Goal: Task Accomplishment & Management: Manage account settings

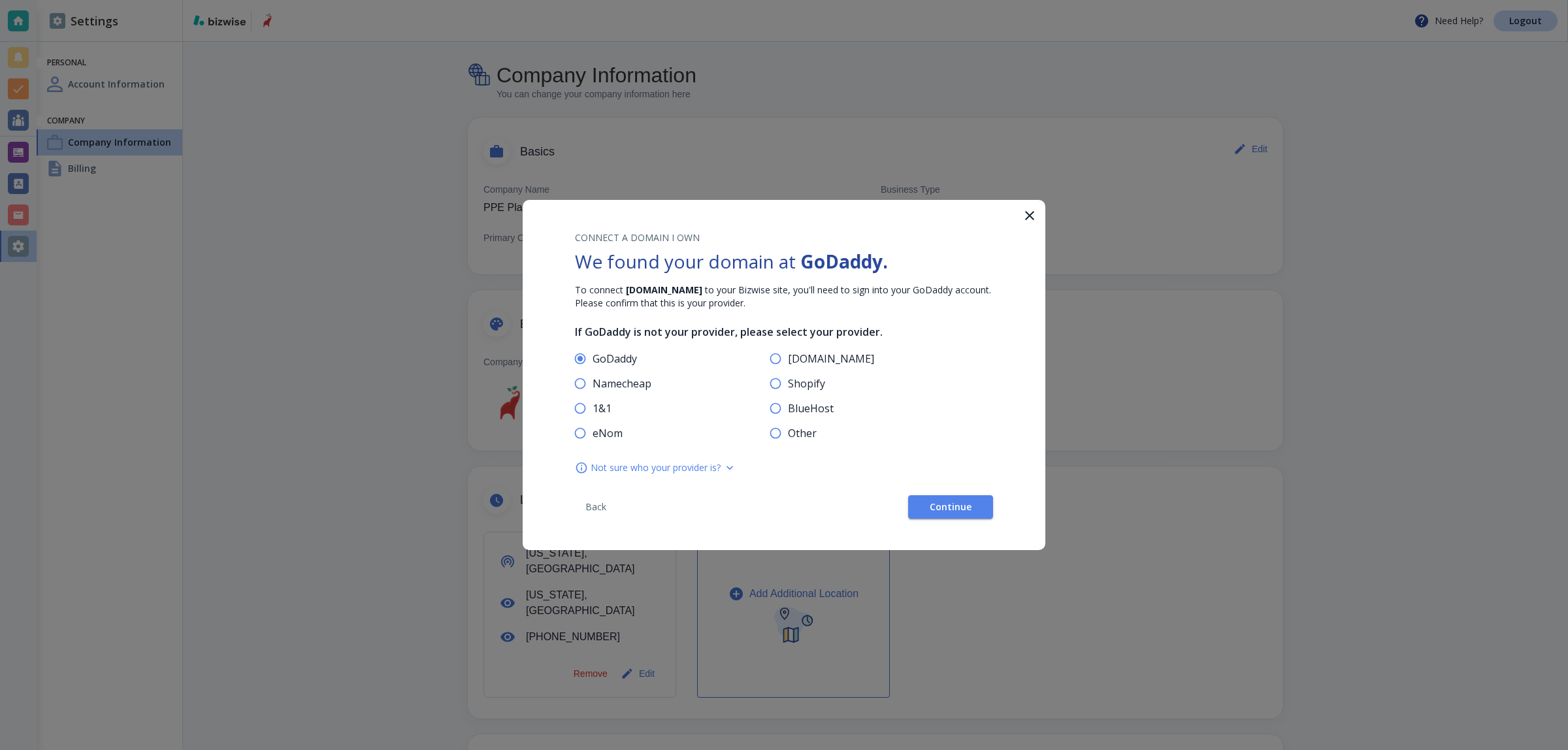
scroll to position [326, 0]
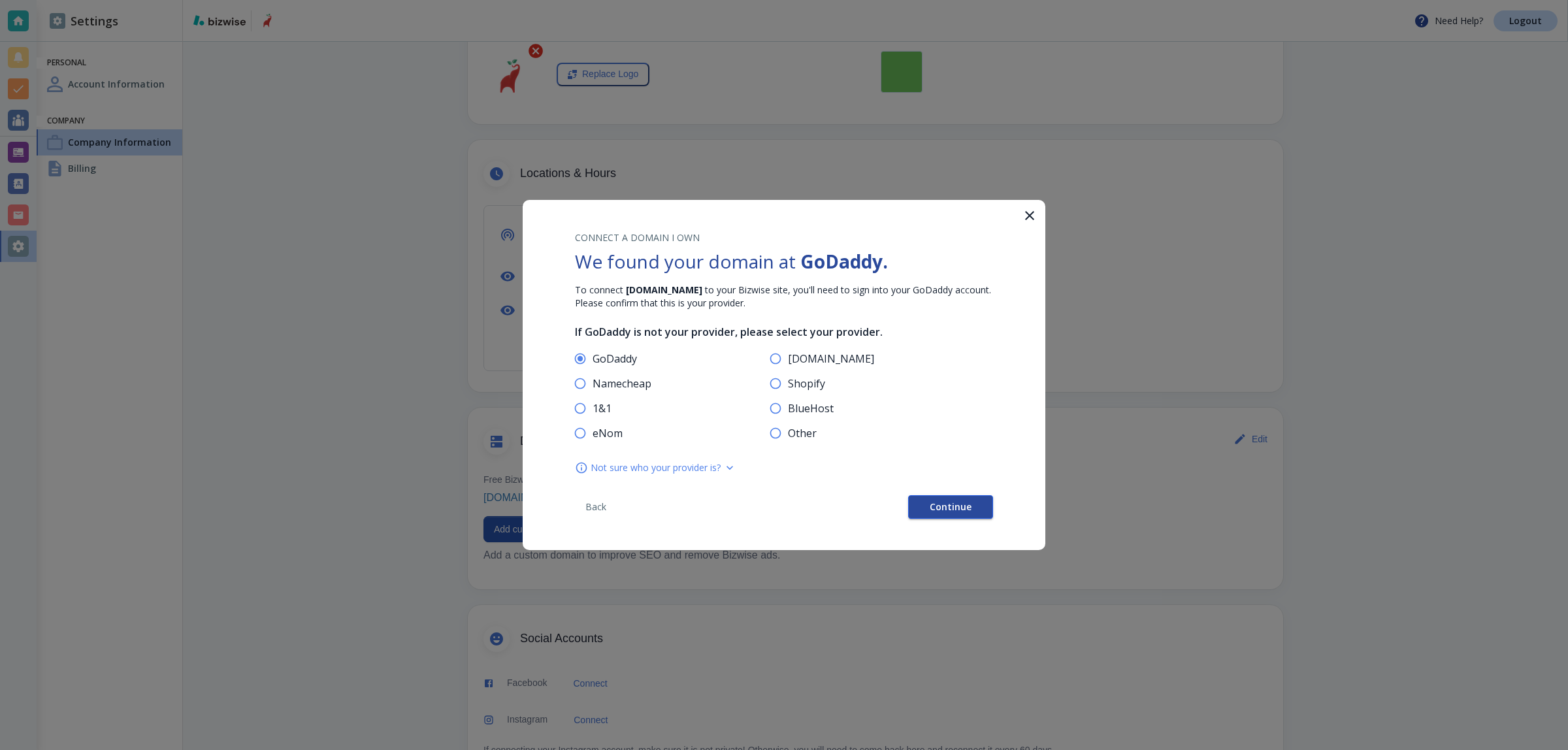
click at [955, 508] on span "Continue" at bounding box center [950, 507] width 42 height 9
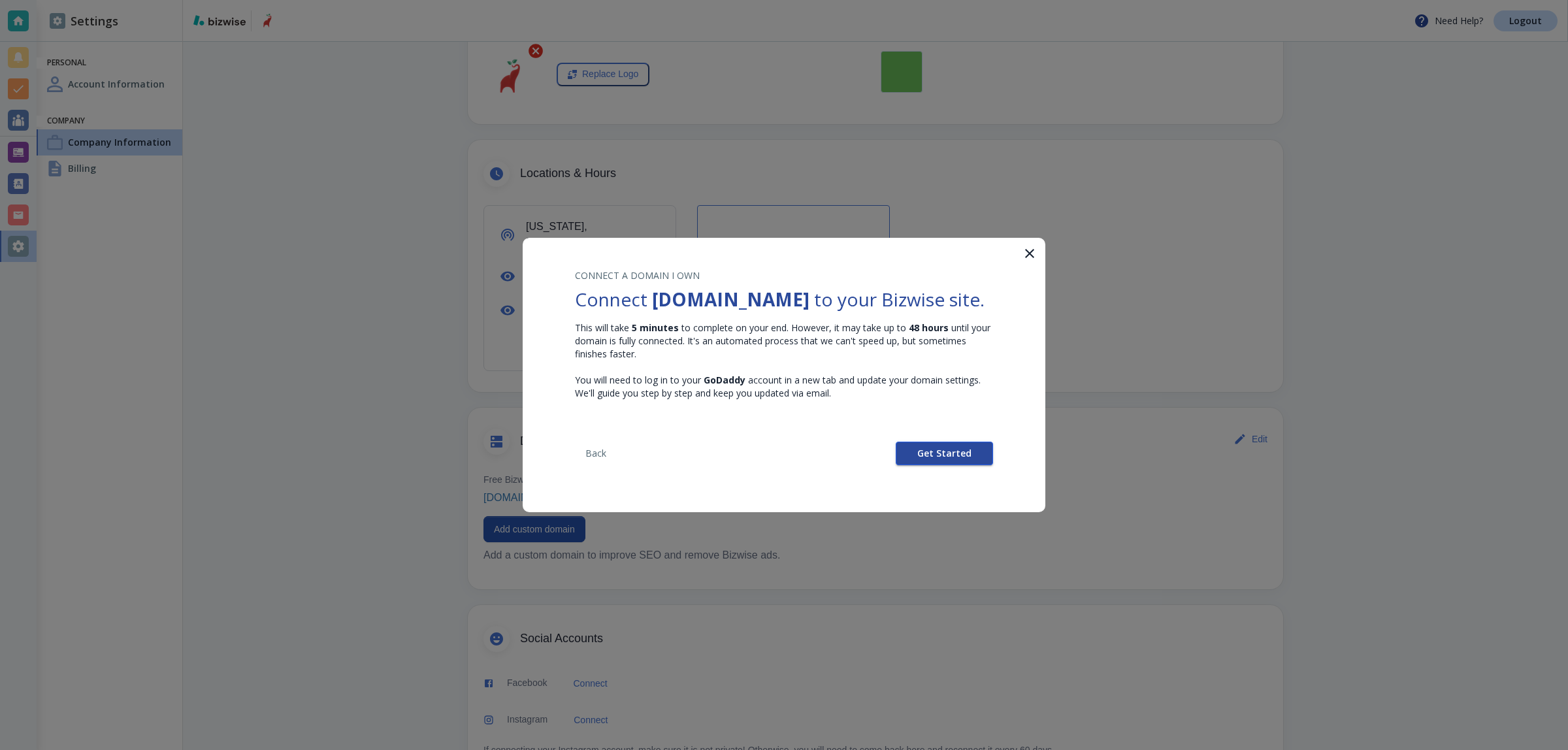
click at [946, 449] on span "Get Started" at bounding box center [944, 453] width 55 height 9
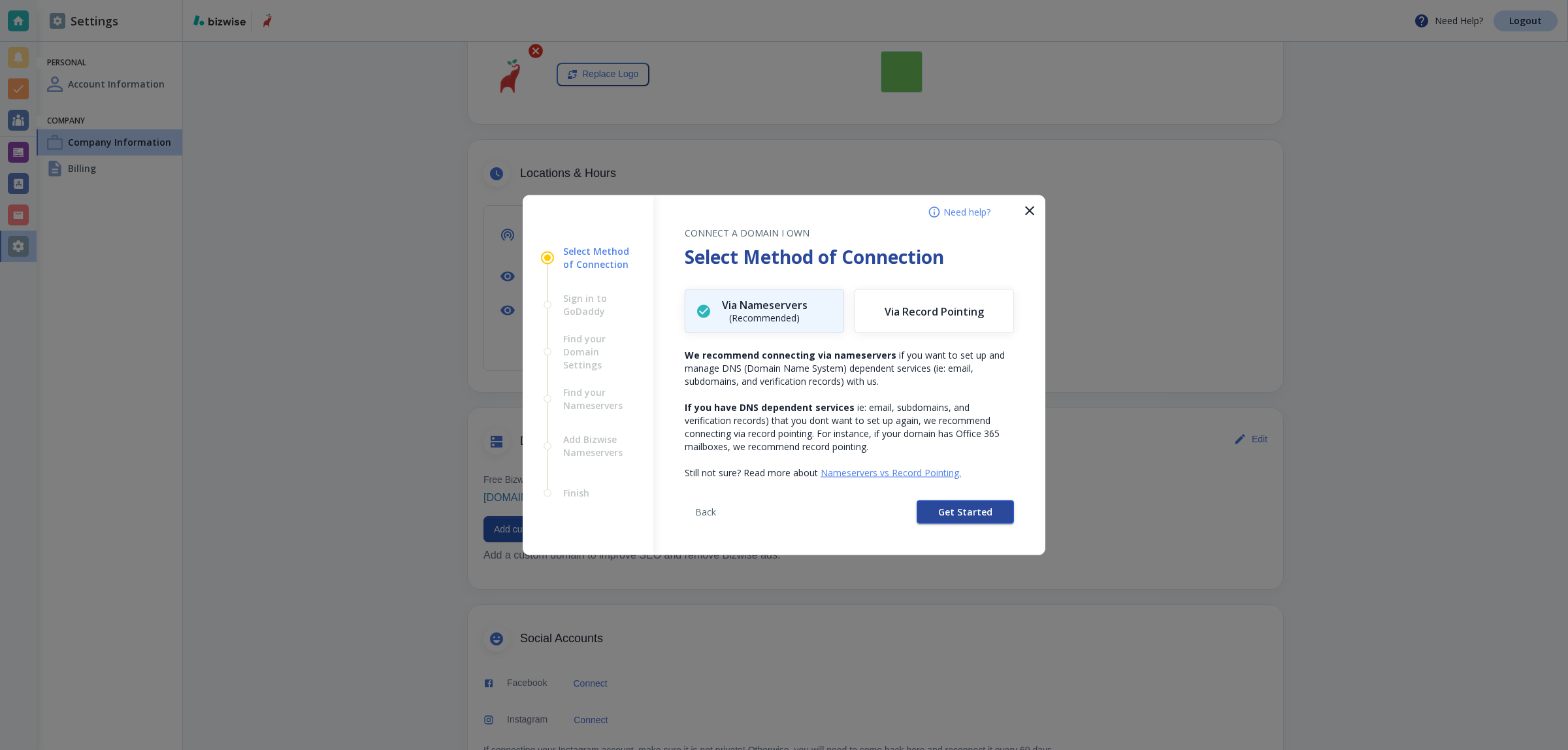
drag, startPoint x: 948, startPoint y: 498, endPoint x: 955, endPoint y: 512, distance: 15.7
click at [948, 499] on div "Back Get Started" at bounding box center [849, 517] width 329 height 75
click at [957, 514] on span "Get Started" at bounding box center [965, 512] width 55 height 9
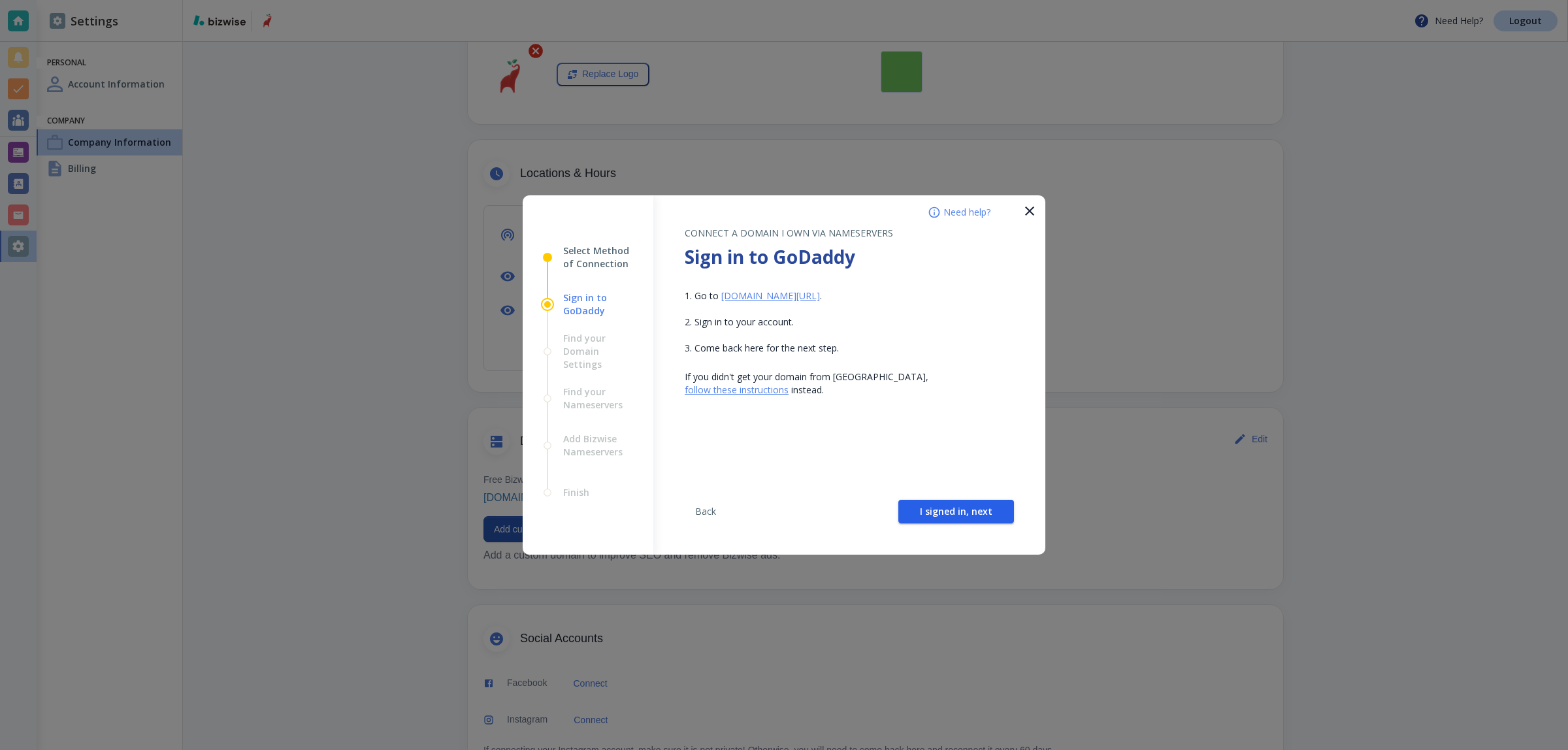
click at [957, 514] on span "I signed in, next" at bounding box center [955, 511] width 72 height 9
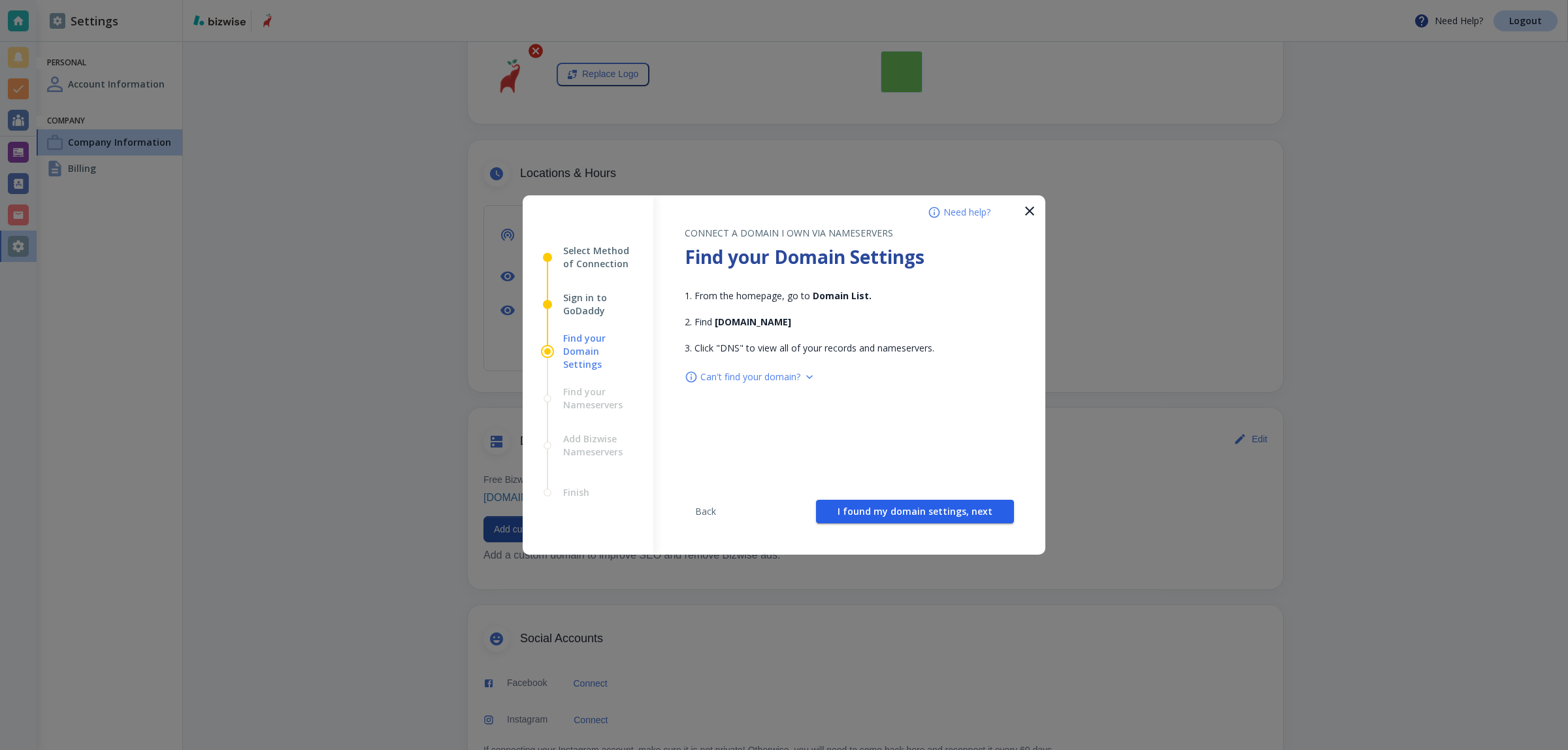
click at [957, 514] on span "I found my domain settings, next" at bounding box center [914, 511] width 155 height 9
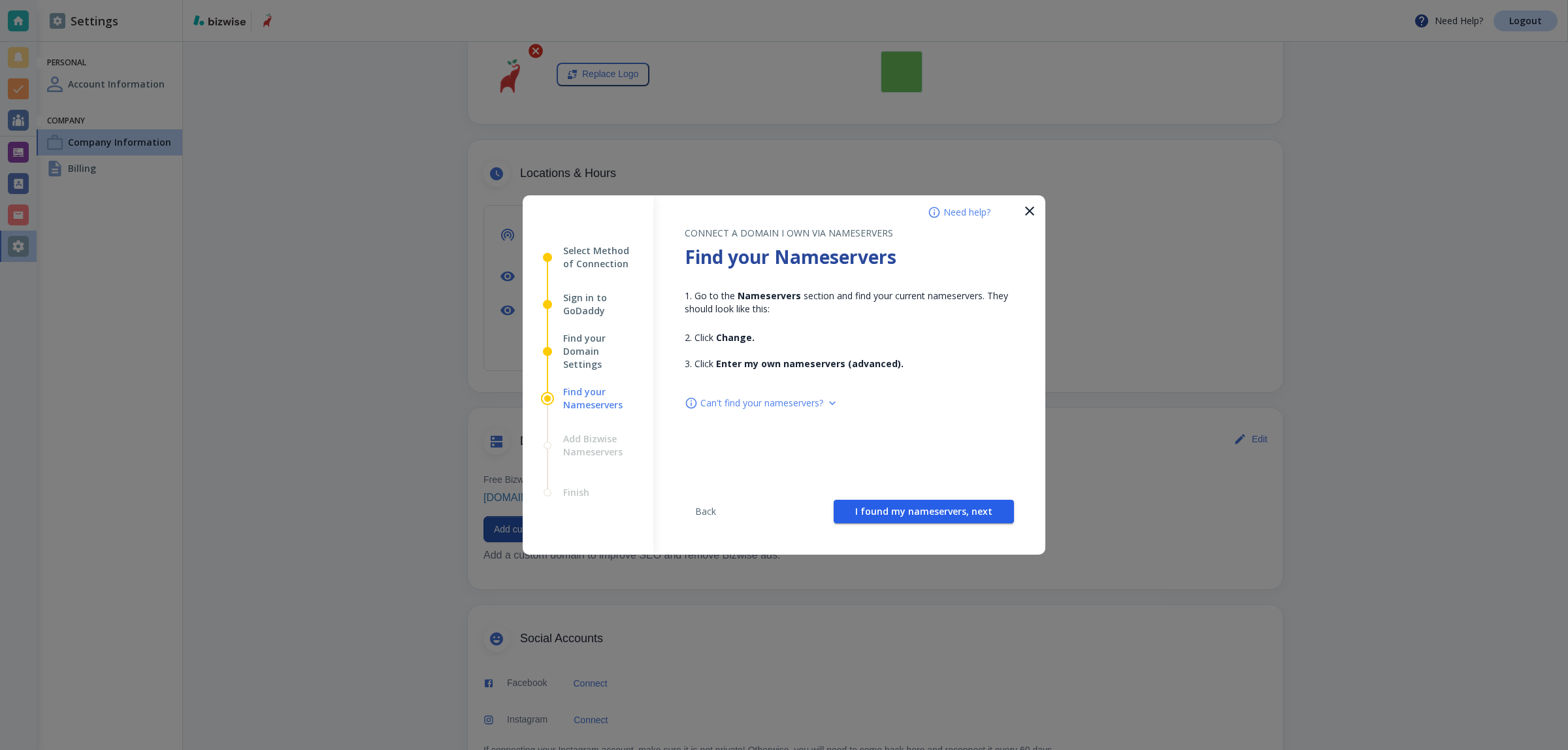
click at [957, 514] on span "I found my nameservers, next" at bounding box center [923, 511] width 137 height 9
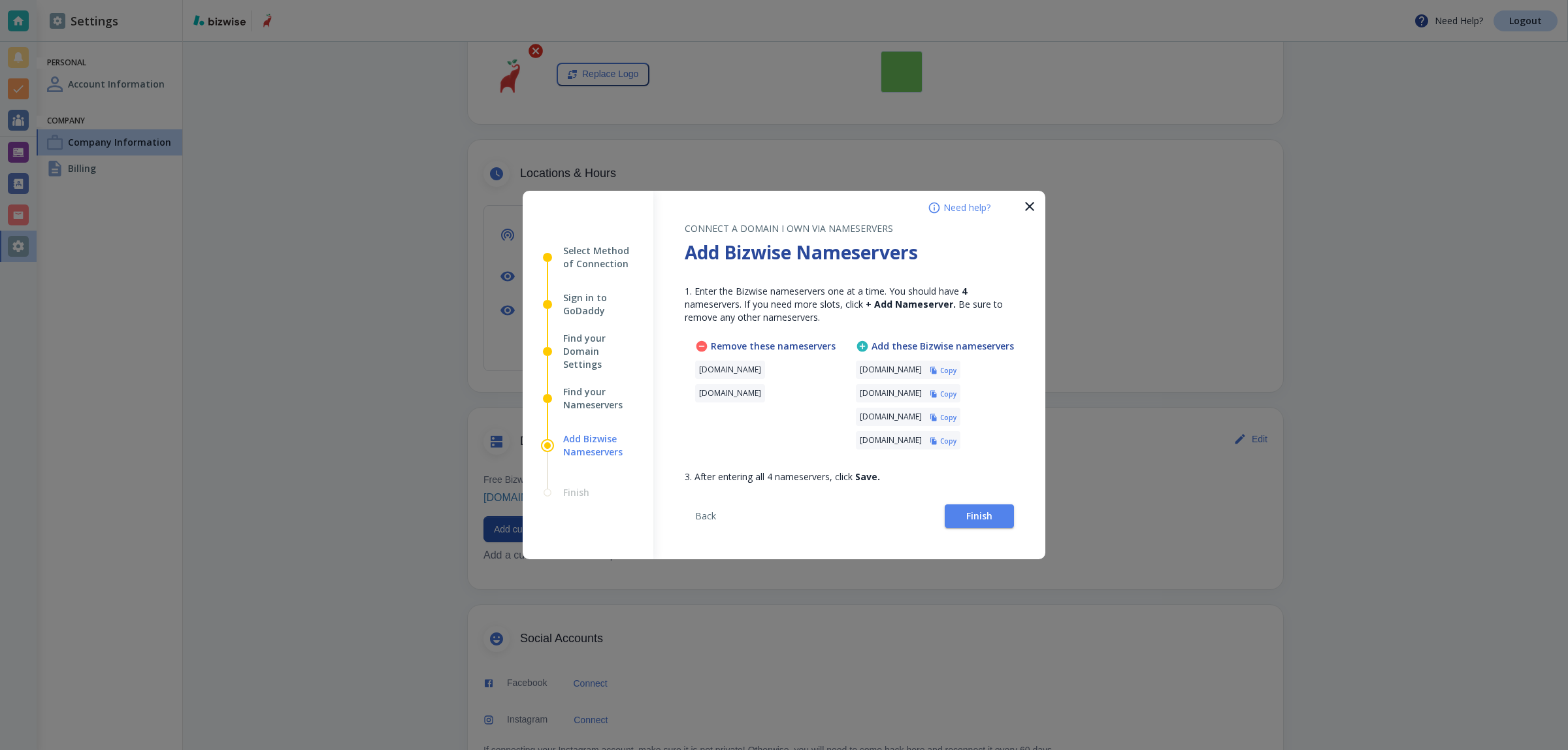
click at [956, 372] on button "Copy" at bounding box center [942, 370] width 27 height 9
click at [970, 521] on span "Finish" at bounding box center [979, 516] width 26 height 9
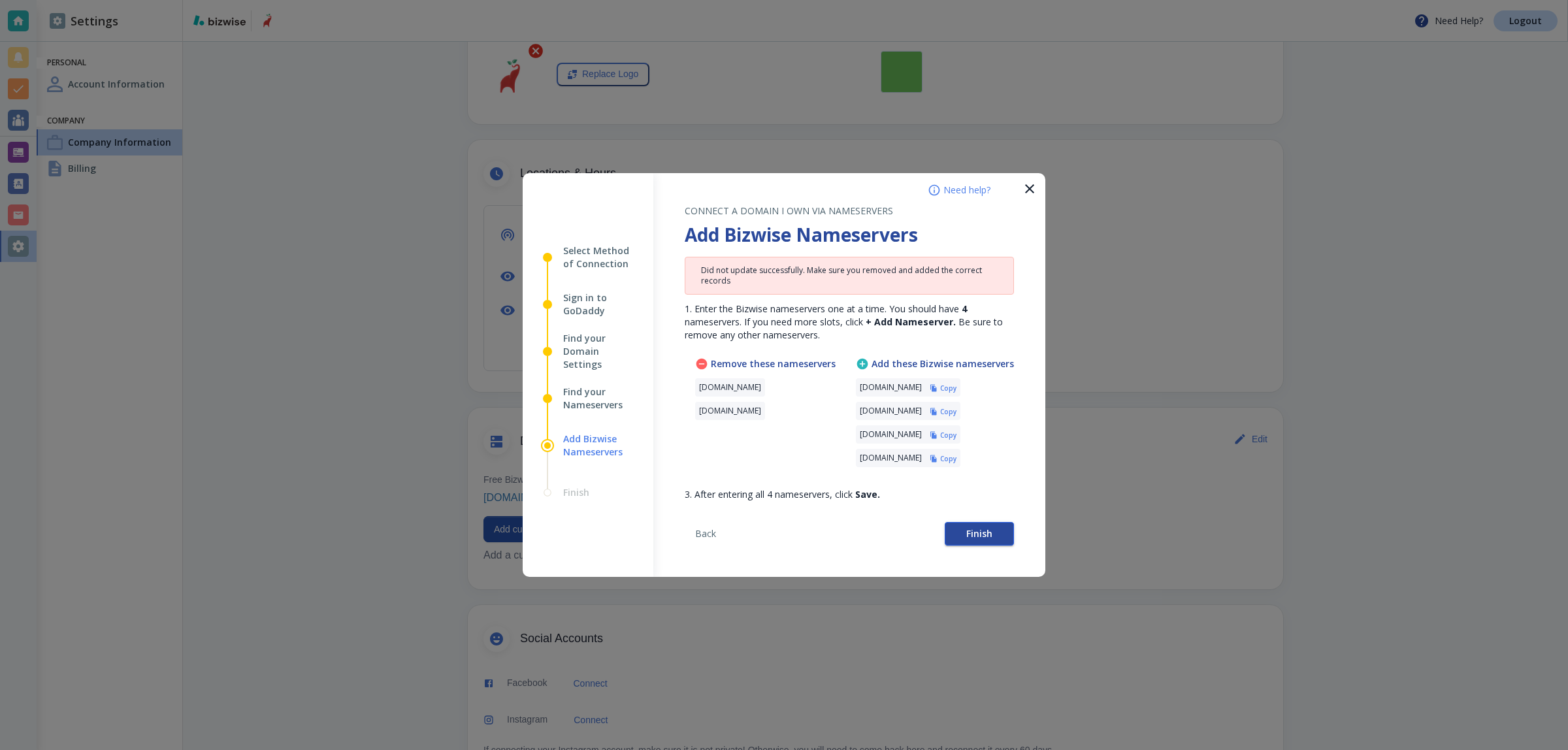
click at [971, 537] on span "Finish" at bounding box center [979, 534] width 26 height 9
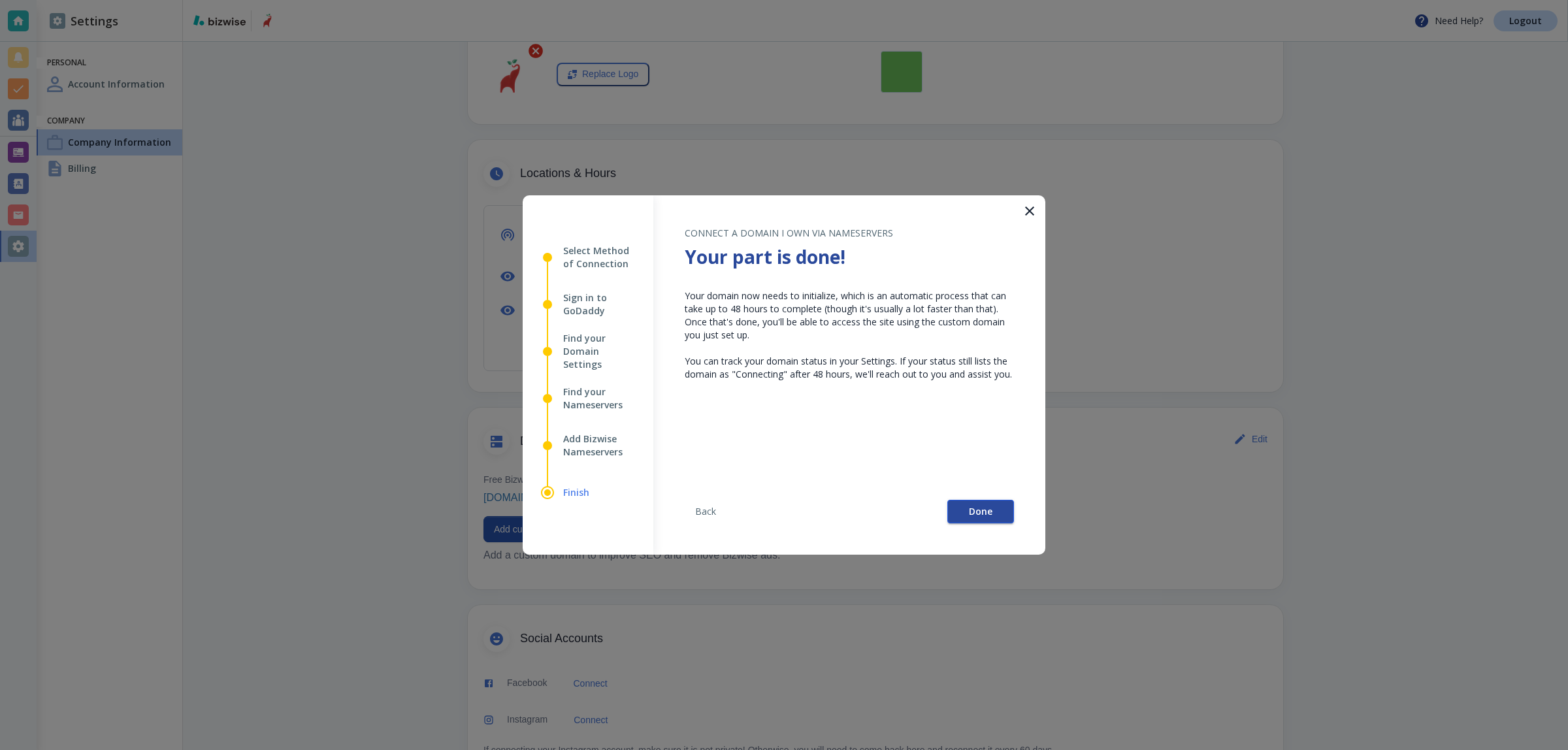
click at [974, 514] on span "Done" at bounding box center [981, 511] width 24 height 9
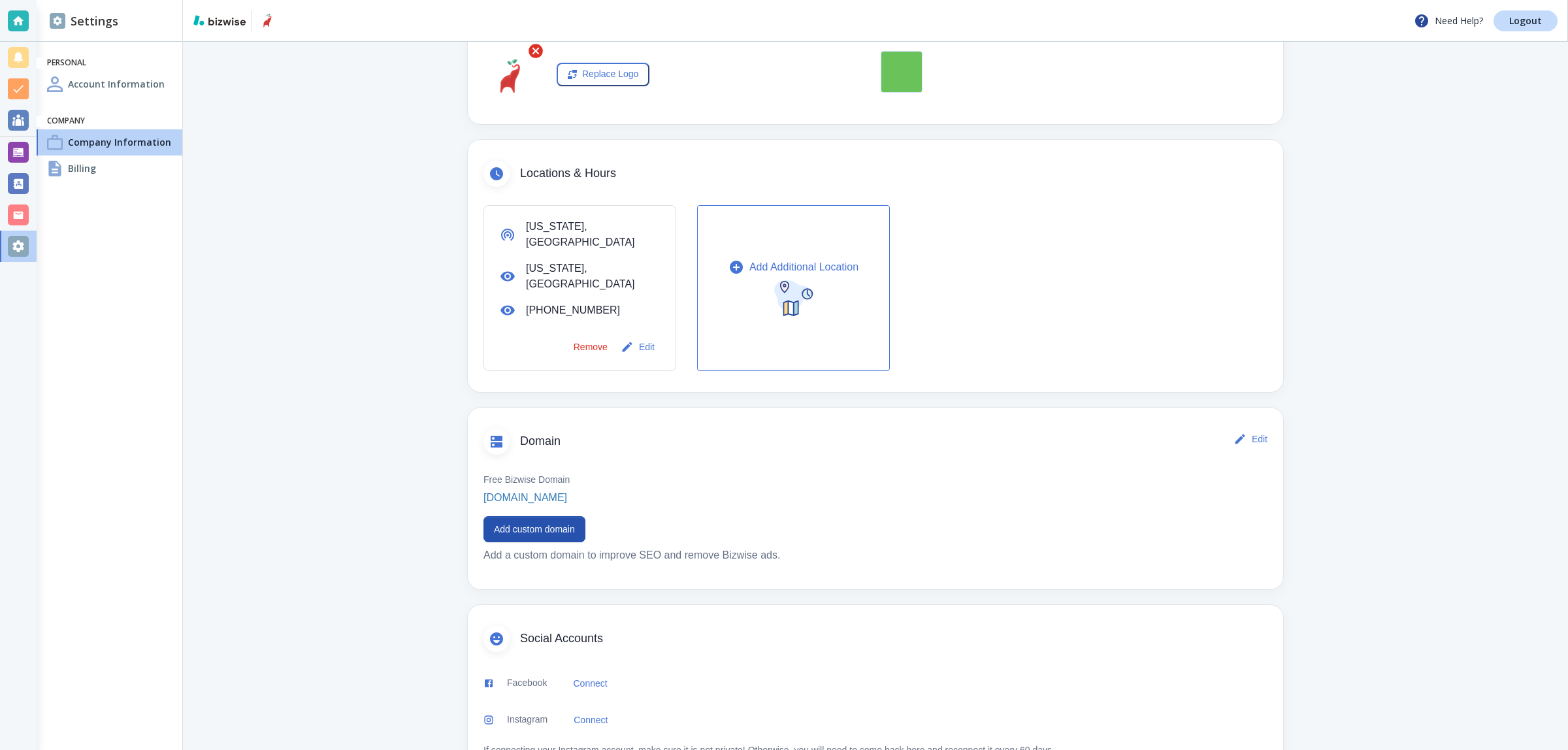
click at [1393, 437] on main "Company Information You can change your company information here Basics Edit Co…" at bounding box center [875, 257] width 1385 height 1084
click at [528, 516] on button "Add custom domain" at bounding box center [534, 529] width 102 height 26
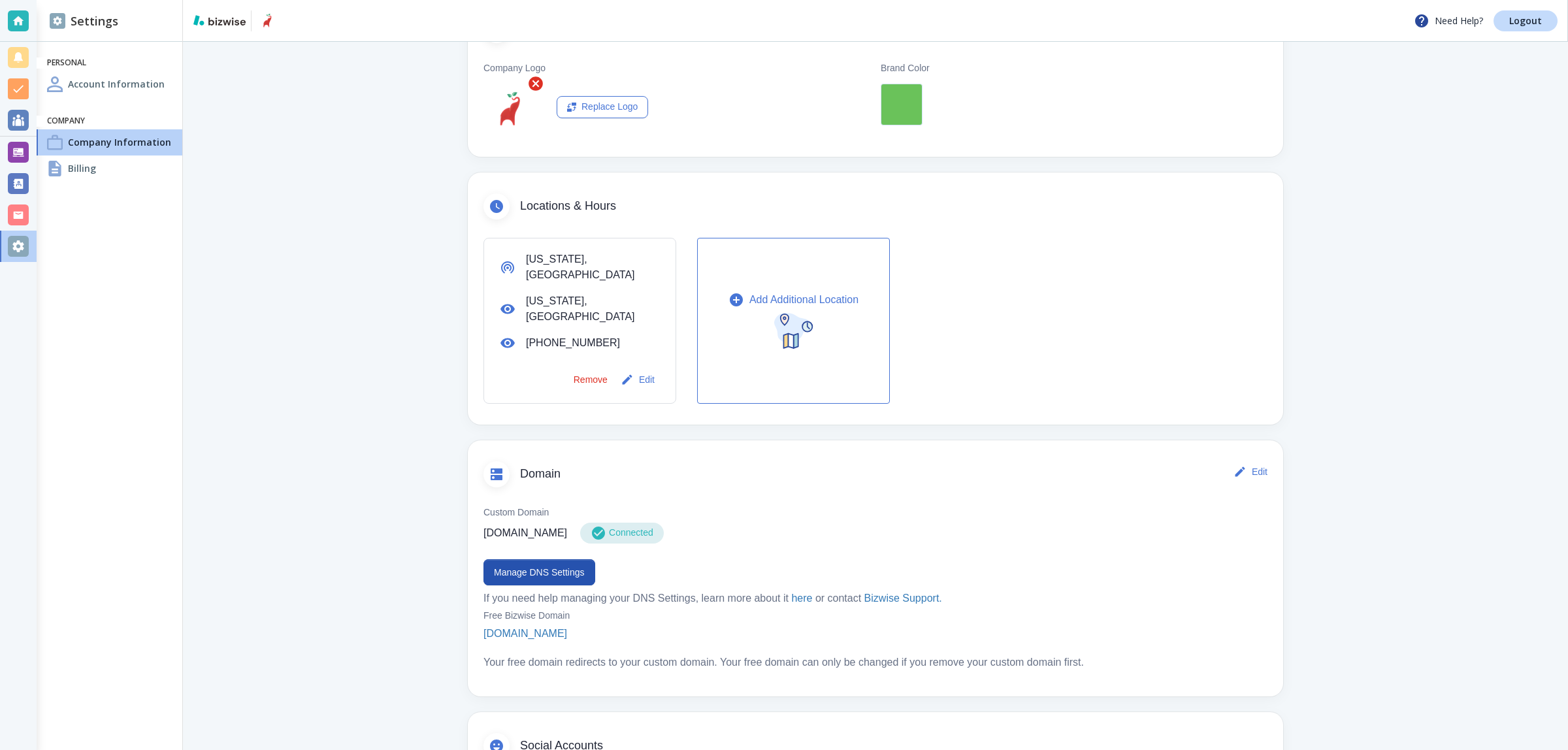
scroll to position [326, 0]
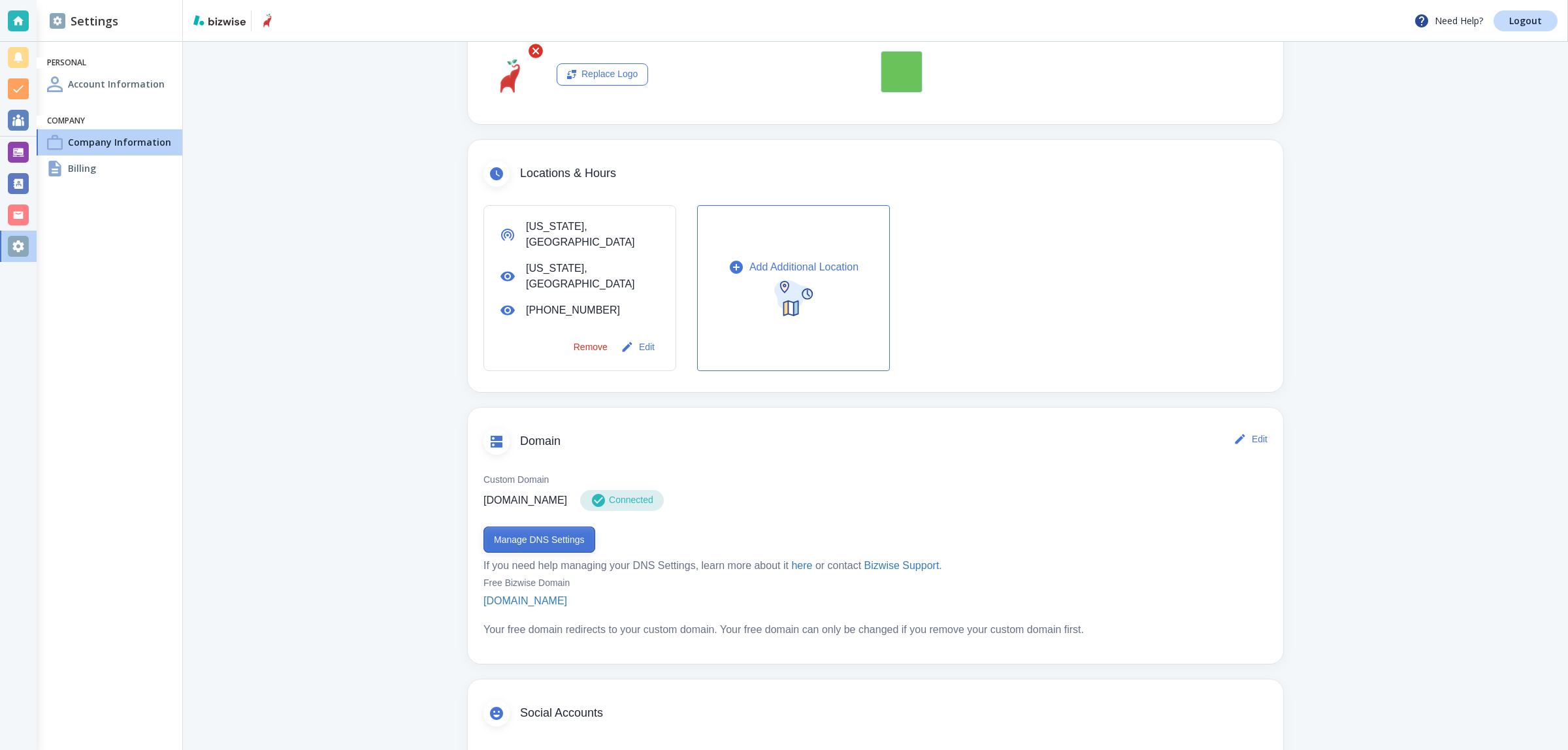
click at [497, 527] on button "Manage DNS Settings" at bounding box center [539, 540] width 112 height 26
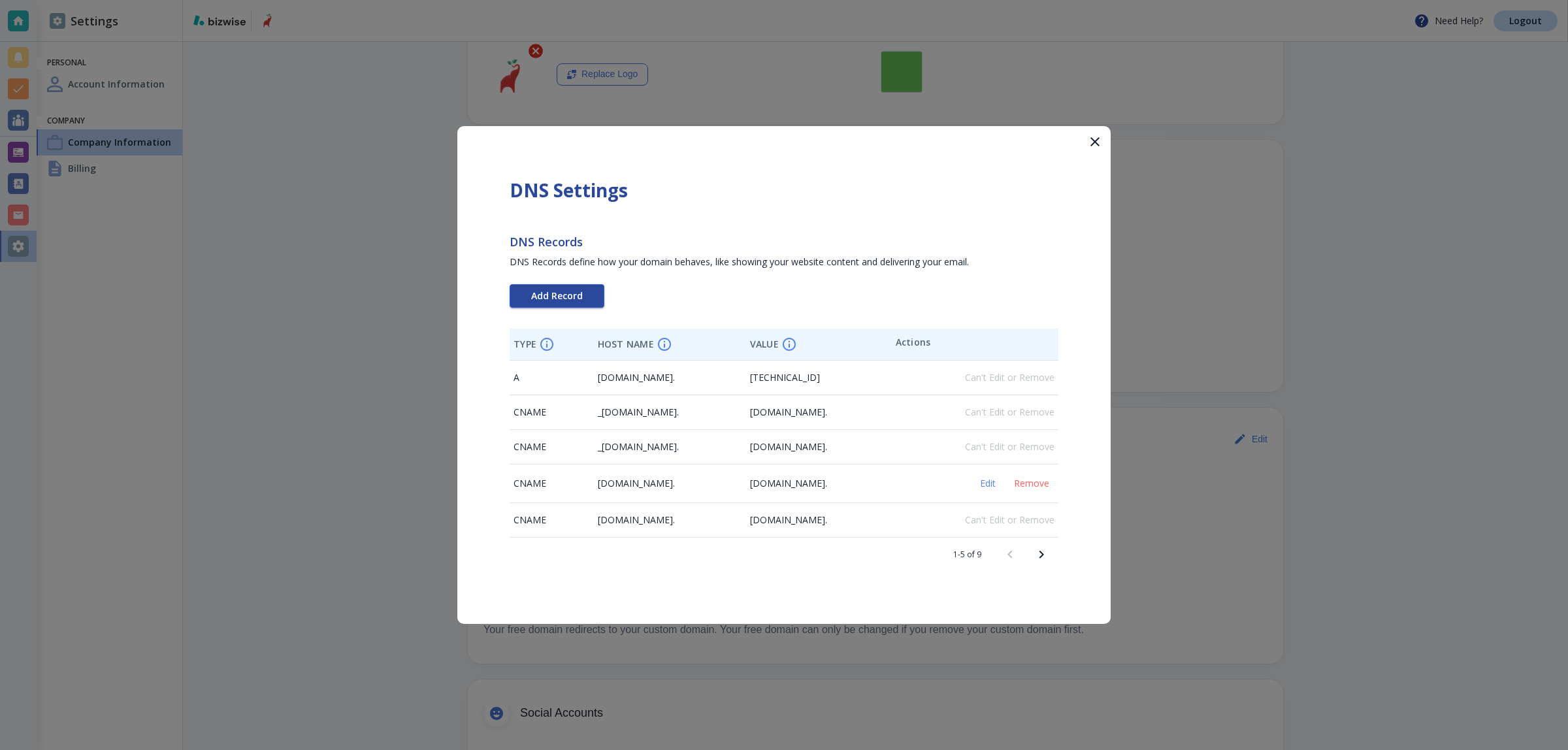
click at [596, 403] on td "_acme-challenge.ppeplant.com." at bounding box center [669, 413] width 152 height 35
click at [596, 300] on button "Add Record" at bounding box center [557, 297] width 95 height 24
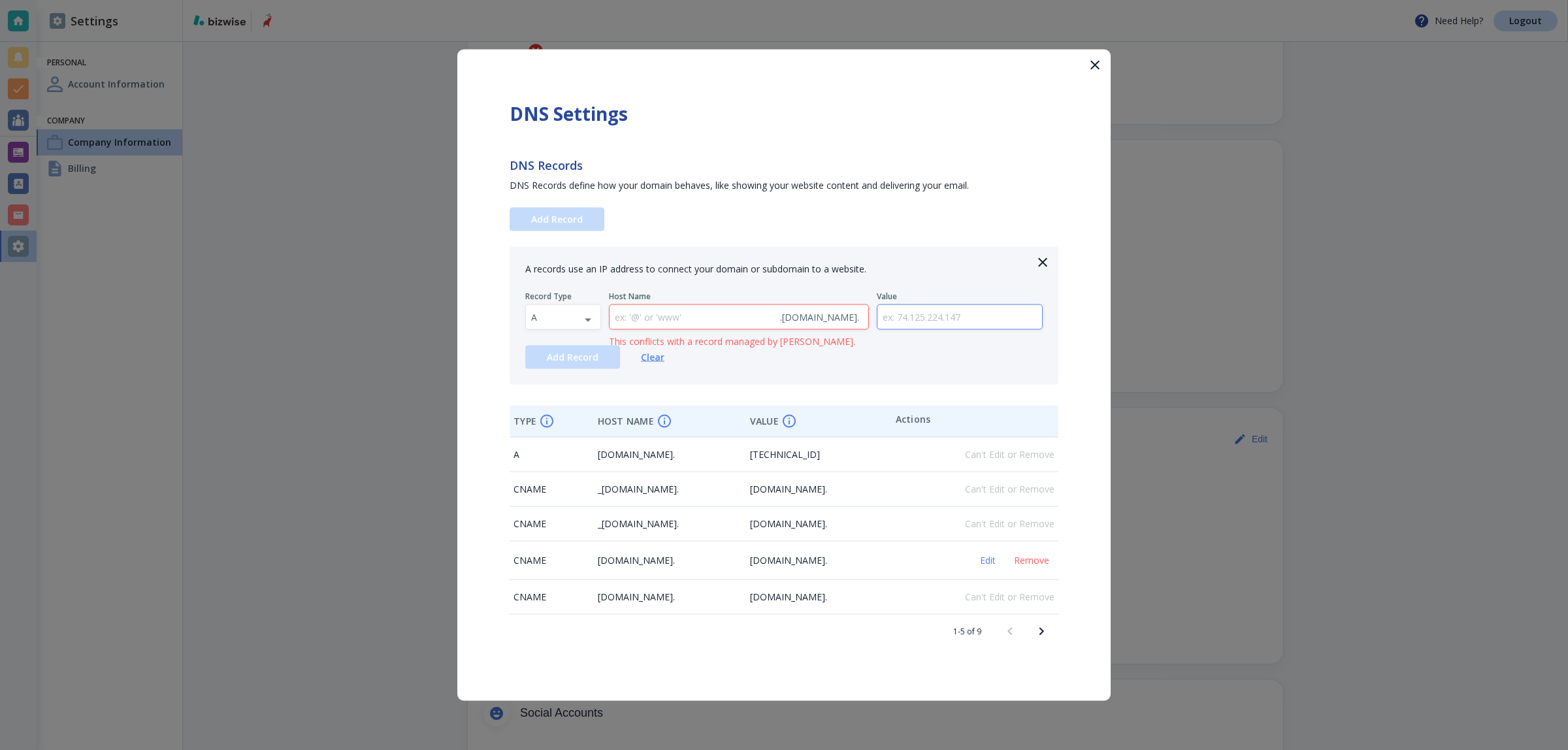
click at [903, 316] on input "text" at bounding box center [960, 317] width 166 height 24
click at [565, 0] on body "Need Help? Logout Settings Personal Account Information Company Company Informa…" at bounding box center [784, 0] width 1568 height 0
click at [558, 407] on li "TXT" at bounding box center [562, 400] width 73 height 21
type input "TXT"
click at [928, 320] on input "text" at bounding box center [960, 317] width 166 height 24
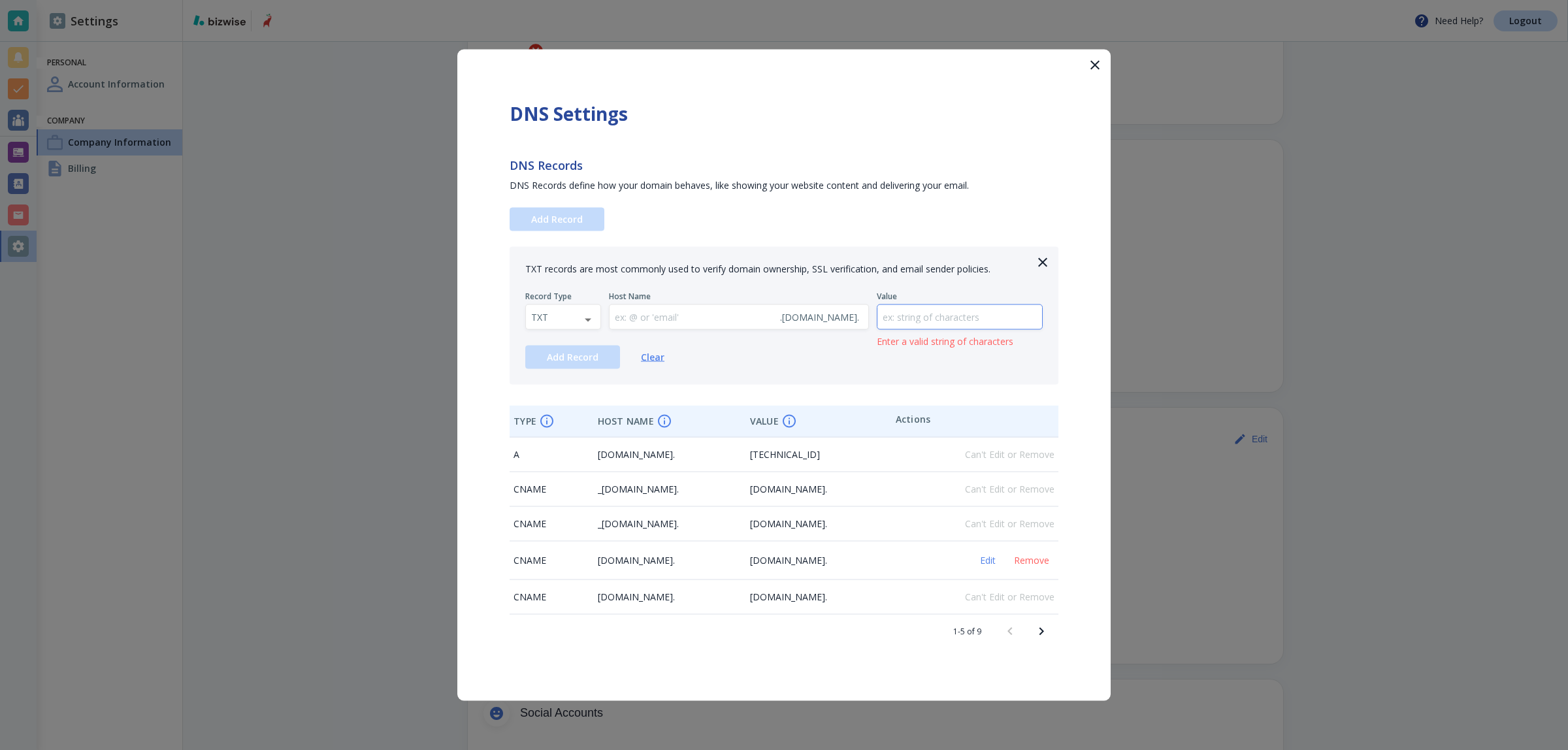
paste input "google-site-verification=w72yy9LXVfn6YQT-2PziujaQTd0l_0ozxXdFtd9hqrU"
type input "google-site-verification=w72yy9LXVfn6YQT-2PziujaQTd0l_0ozxXdFtd9hqrU"
click at [578, 364] on button "Add Record" at bounding box center [573, 357] width 95 height 24
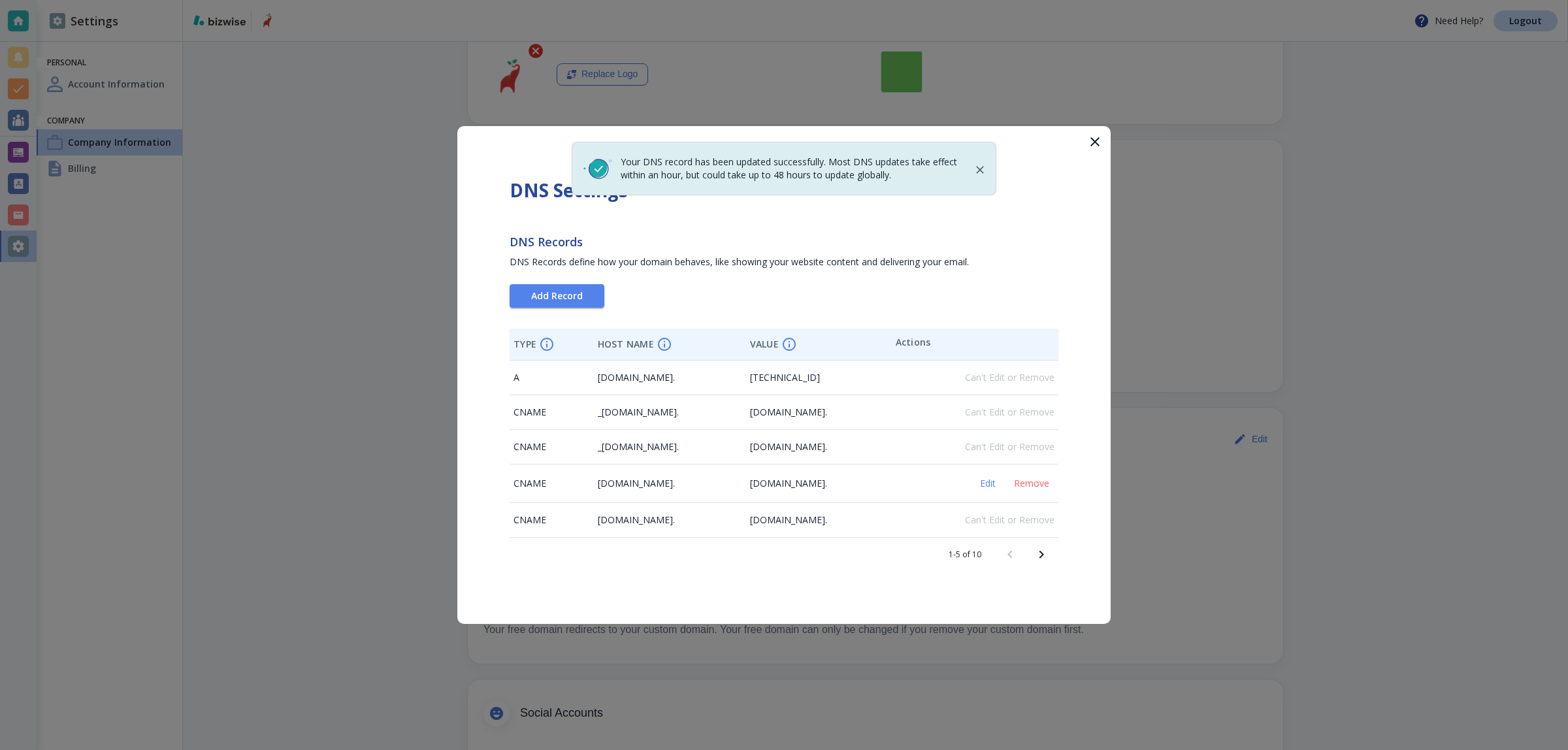
click at [341, 423] on div at bounding box center [784, 375] width 1568 height 750
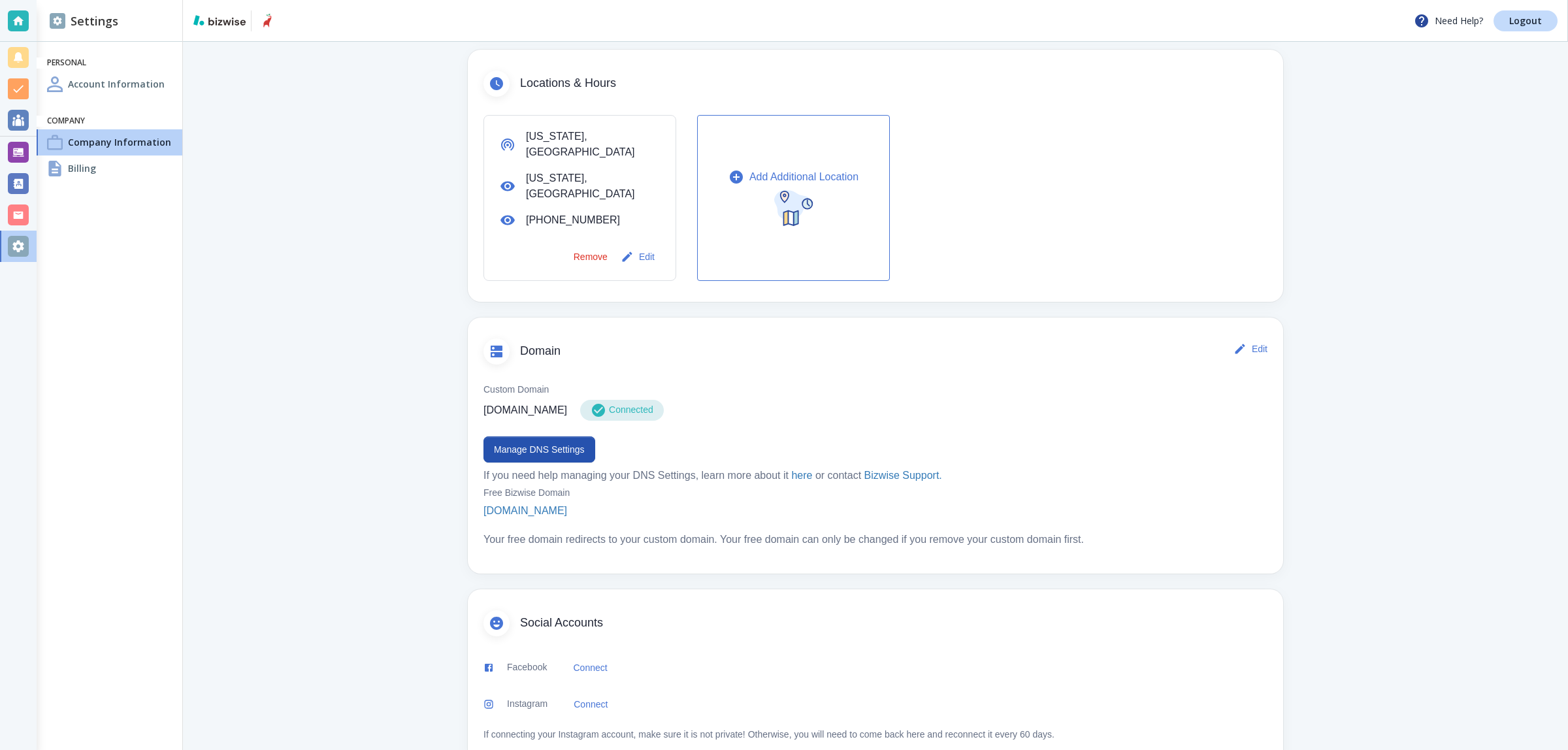
scroll to position [419, 0]
click at [483, 435] on button "Manage DNS Settings" at bounding box center [539, 447] width 112 height 26
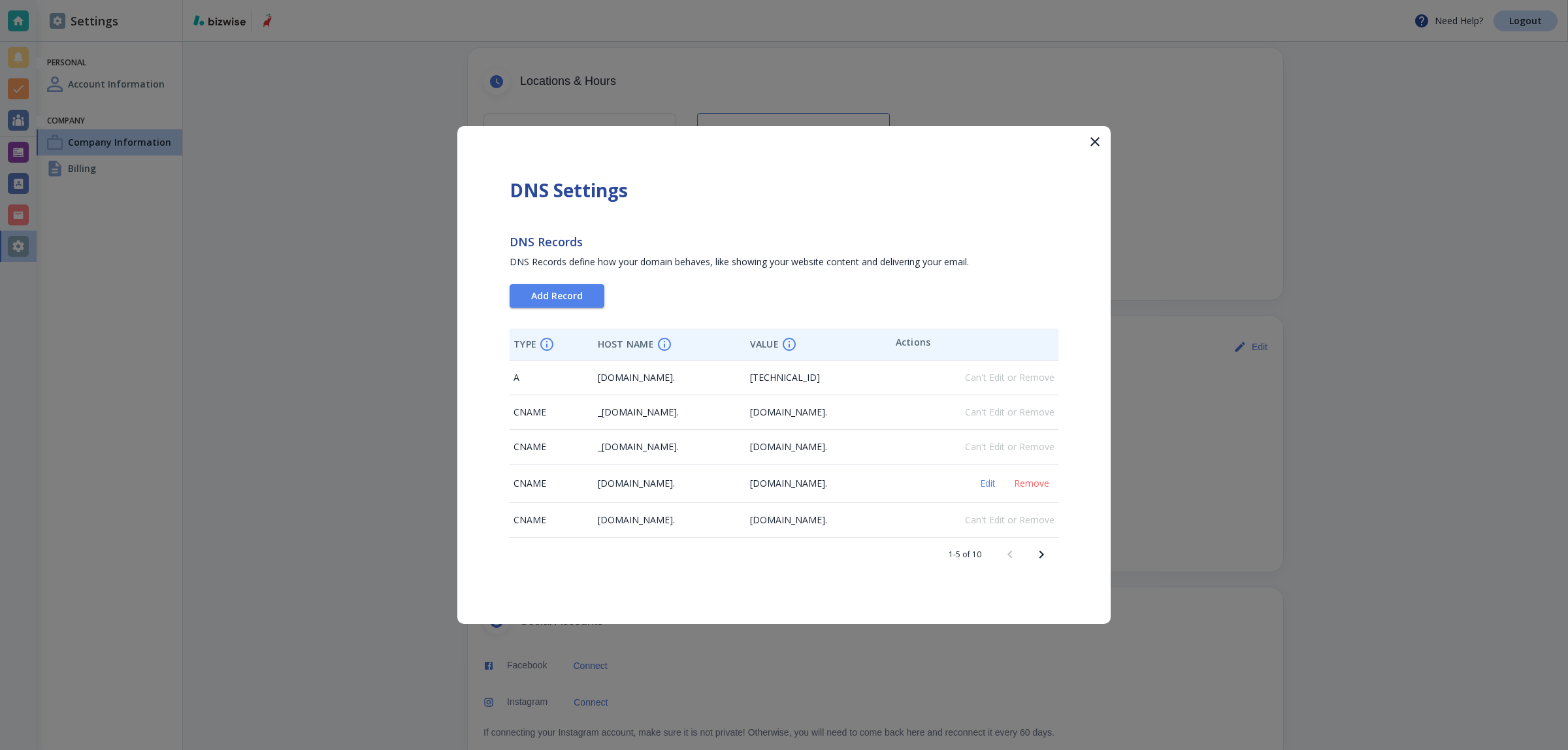
click at [1094, 136] on icon "button" at bounding box center [1095, 142] width 16 height 16
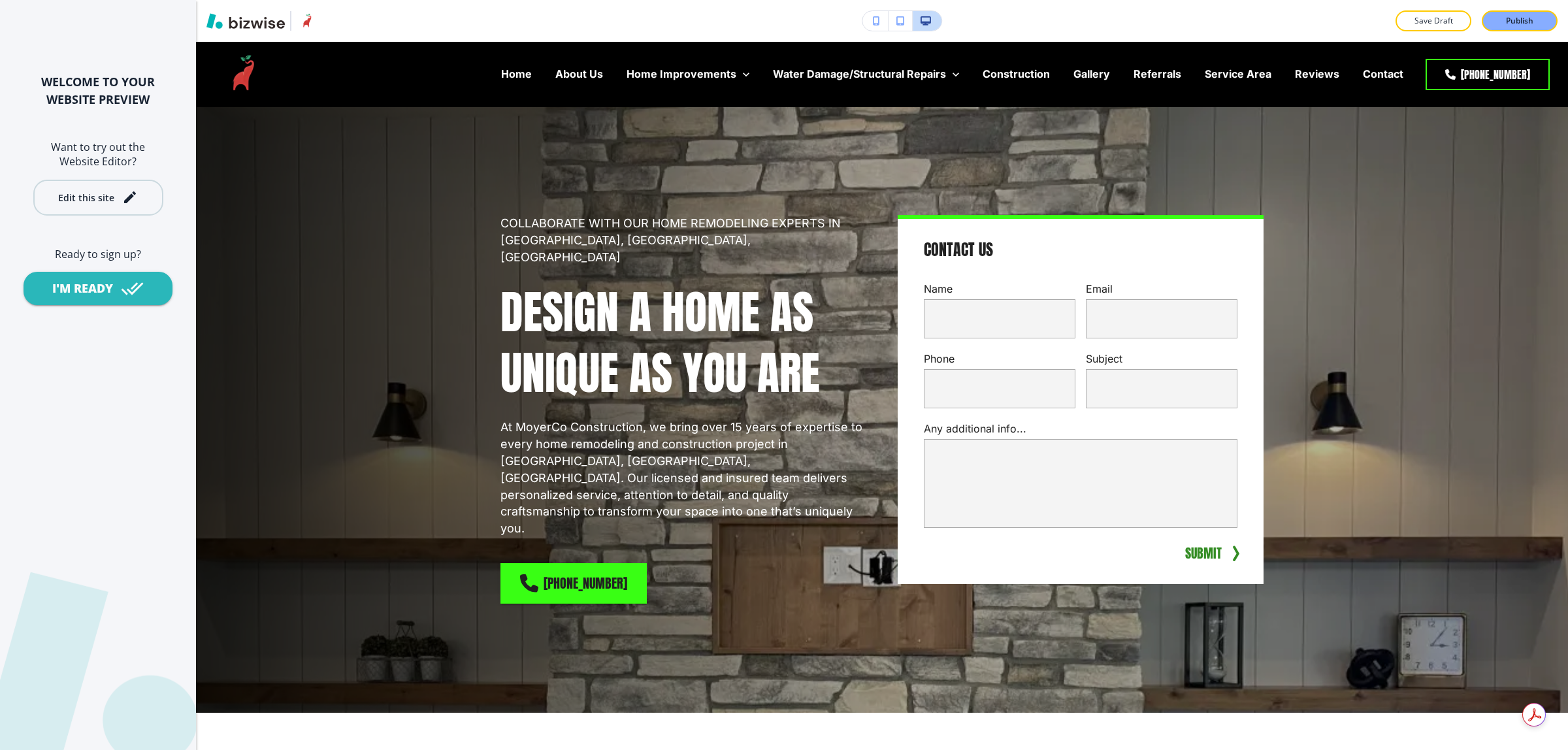
click at [108, 194] on div "Edit this site" at bounding box center [86, 197] width 57 height 10
